Goal: Navigation & Orientation: Go to known website

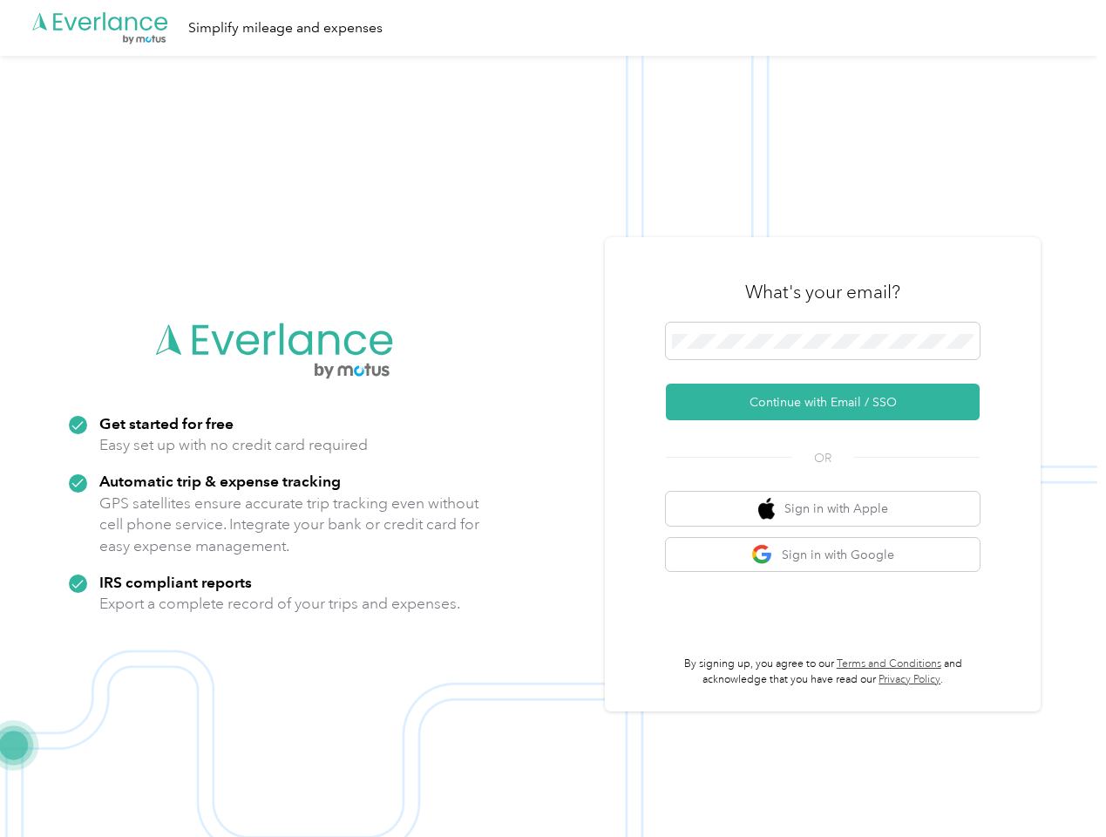
click at [553, 418] on img at bounding box center [548, 474] width 1097 height 837
click at [553, 28] on div ".cls-1 { fill: #00adee; } .cls-2 { fill: #fff; } .cls-3 { fill: #707372; } .cls…" at bounding box center [548, 28] width 1097 height 56
click at [830, 402] on button "Continue with Email / SSO" at bounding box center [823, 402] width 314 height 37
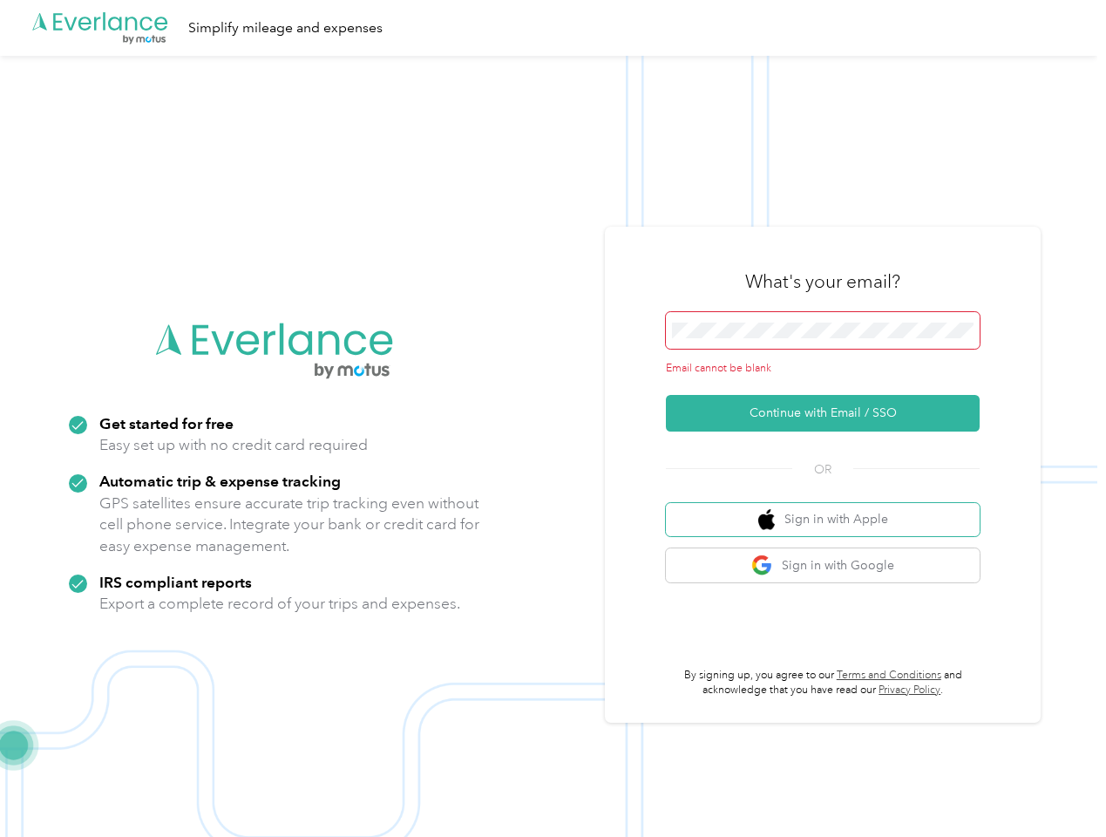
click at [830, 508] on button "Sign in with Apple" at bounding box center [823, 520] width 314 height 34
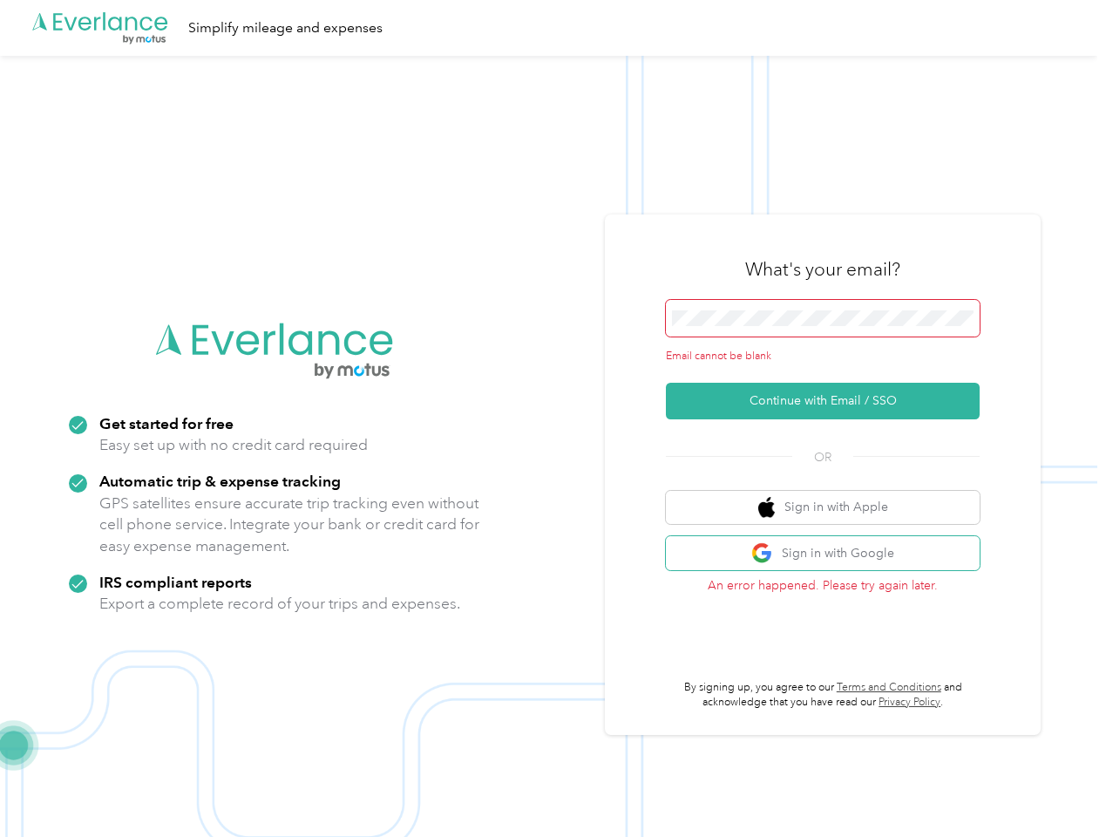
click at [830, 554] on button "Sign in with Google" at bounding box center [823, 553] width 314 height 34
